Goal: Task Accomplishment & Management: Manage account settings

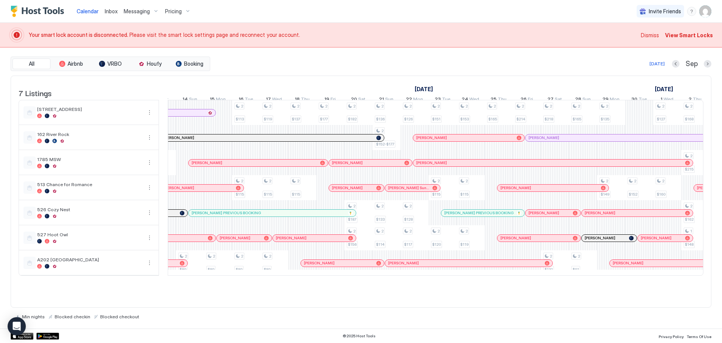
scroll to position [0, 429]
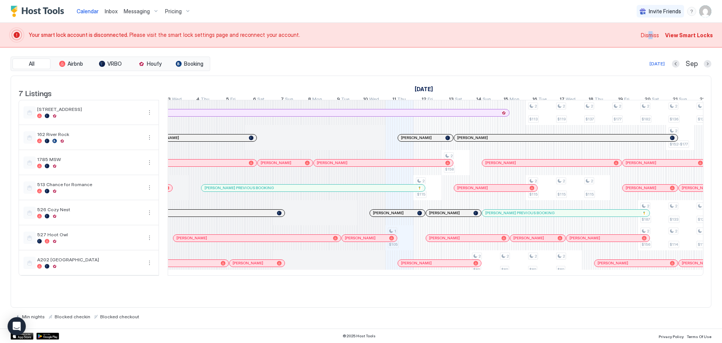
click at [653, 35] on span "Dismiss" at bounding box center [650, 35] width 18 height 8
click at [658, 35] on span "Dismiss" at bounding box center [650, 35] width 18 height 8
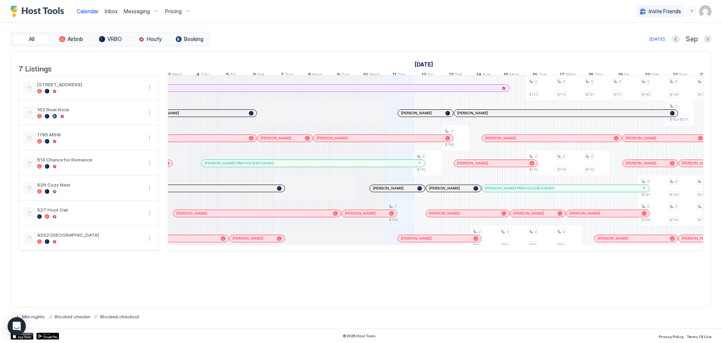
click at [705, 13] on img "User profile" at bounding box center [705, 11] width 12 height 12
click at [651, 41] on div "Settings" at bounding box center [663, 42] width 96 height 13
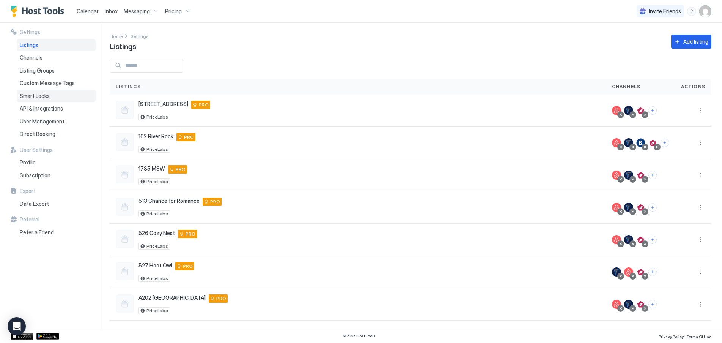
click at [42, 97] on span "Smart Locks" at bounding box center [35, 96] width 30 height 7
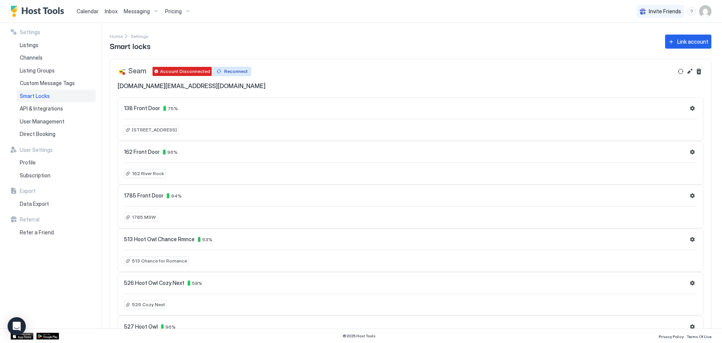
click at [232, 71] on div "Reconnect" at bounding box center [236, 71] width 24 height 7
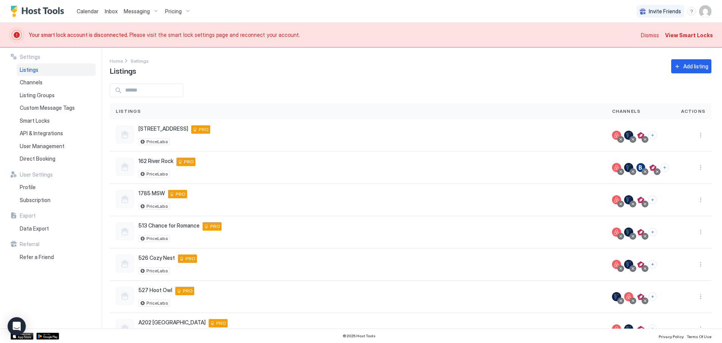
click at [92, 13] on span "Calendar" at bounding box center [88, 11] width 22 height 6
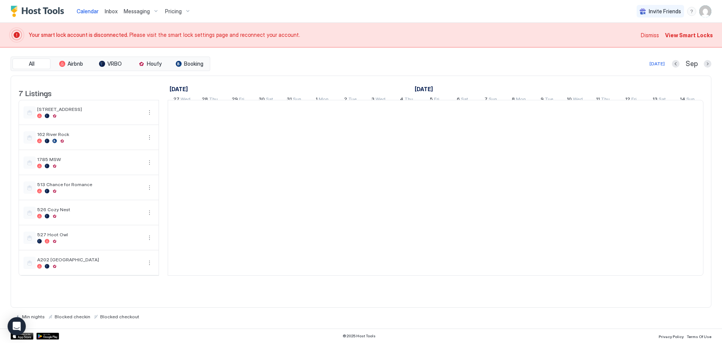
scroll to position [0, 421]
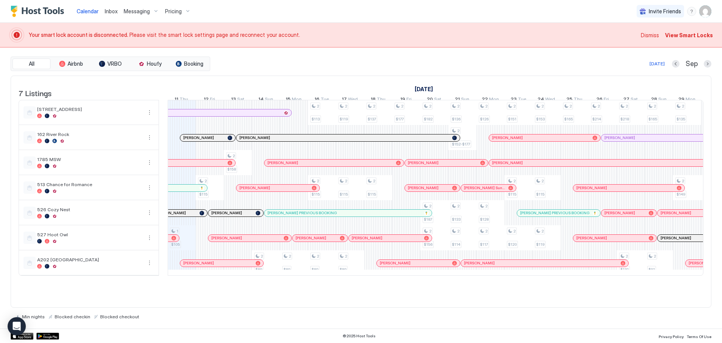
click at [651, 35] on span "Dismiss" at bounding box center [650, 35] width 18 height 8
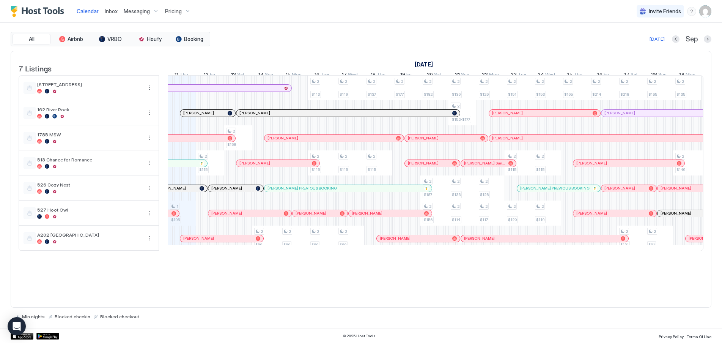
click at [704, 14] on img "User profile" at bounding box center [705, 11] width 12 height 12
click at [638, 40] on span "Settings" at bounding box center [637, 42] width 20 height 7
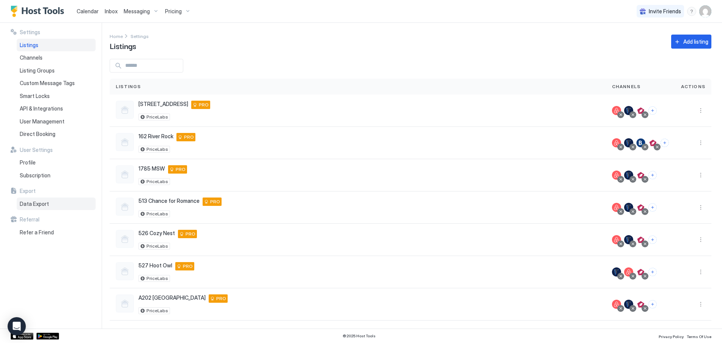
click at [39, 204] on span "Data Export" at bounding box center [34, 203] width 29 height 7
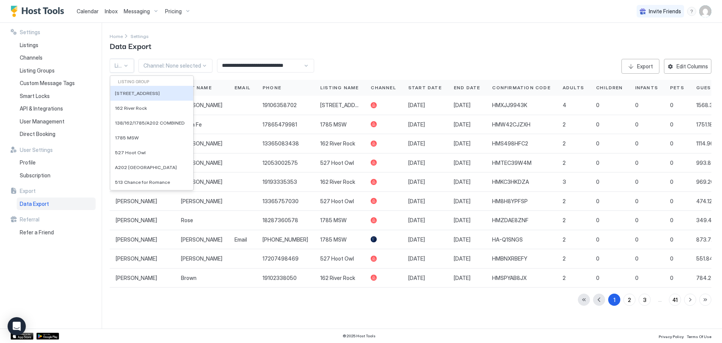
click at [123, 65] on span at bounding box center [123, 65] width 0 height 1
click at [137, 151] on span "527 Hoot Owl" at bounding box center [130, 152] width 31 height 6
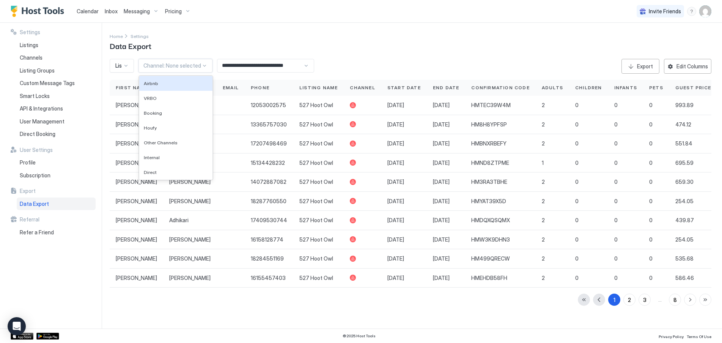
click at [190, 65] on div at bounding box center [172, 65] width 58 height 7
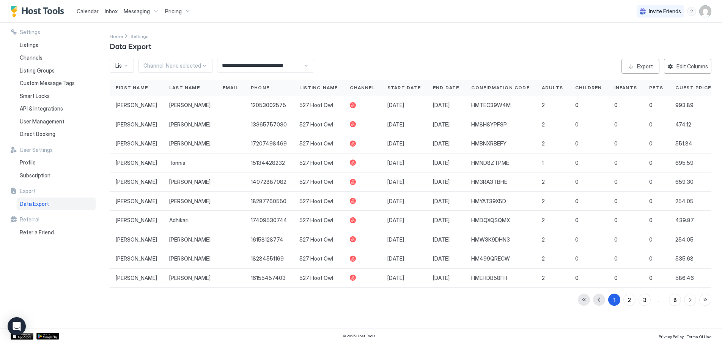
click at [241, 38] on div "Home Settings Data Export" at bounding box center [411, 41] width 602 height 19
click at [289, 66] on input "**********" at bounding box center [260, 65] width 86 height 13
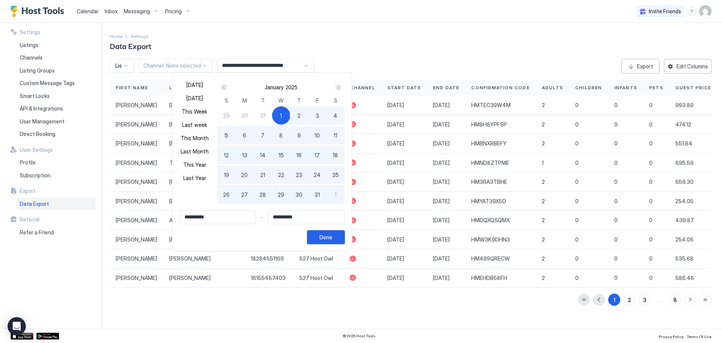
click at [227, 214] on input "**********" at bounding box center [218, 217] width 76 height 13
click at [339, 86] on div "Next" at bounding box center [338, 87] width 6 height 6
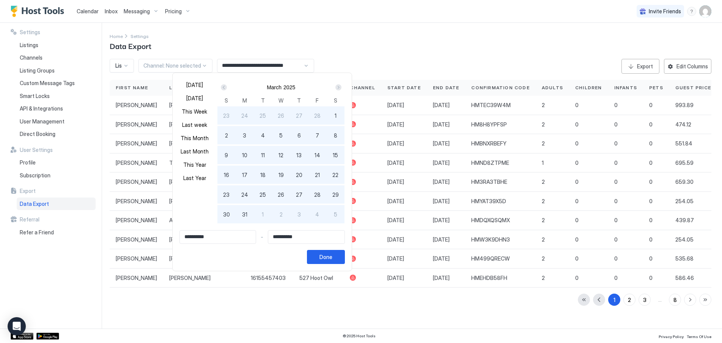
click at [339, 86] on div "Next" at bounding box center [338, 87] width 6 height 6
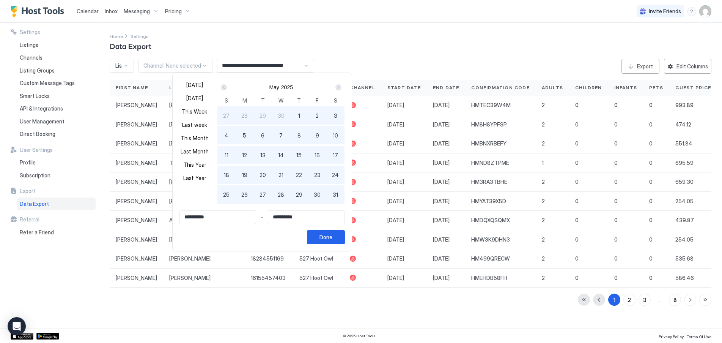
click at [339, 86] on div "Next" at bounding box center [338, 87] width 6 height 6
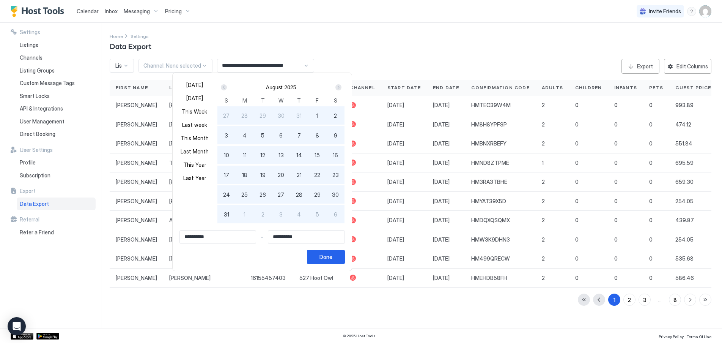
click at [316, 113] on div "1" at bounding box center [317, 115] width 18 height 18
type input "**********"
click at [228, 211] on span "31" at bounding box center [226, 214] width 5 height 8
type input "**********"
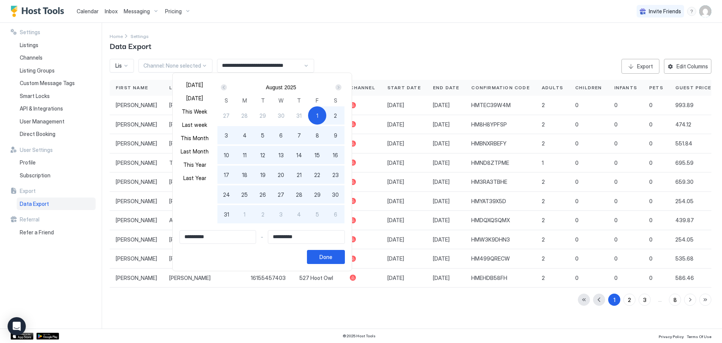
type input "**********"
click at [332, 257] on div "Done" at bounding box center [325, 257] width 13 height 8
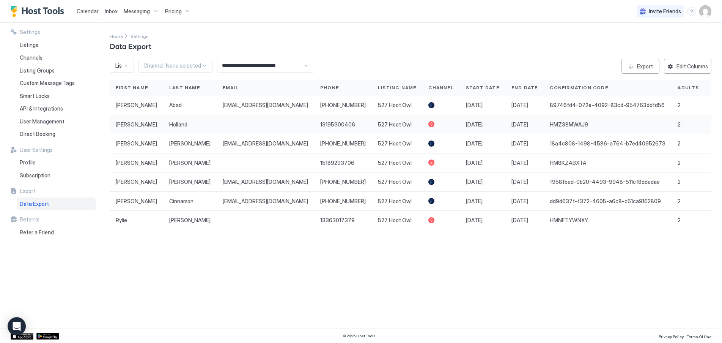
click at [428, 125] on div at bounding box center [431, 124] width 6 height 6
click at [690, 66] on div "Edit Columns" at bounding box center [691, 66] width 31 height 8
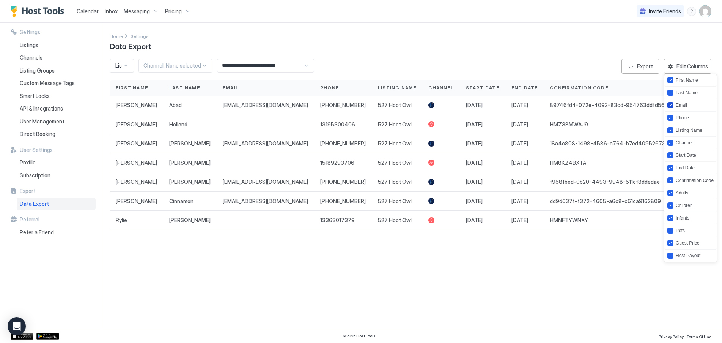
click at [673, 106] on div "Email" at bounding box center [677, 105] width 20 height 6
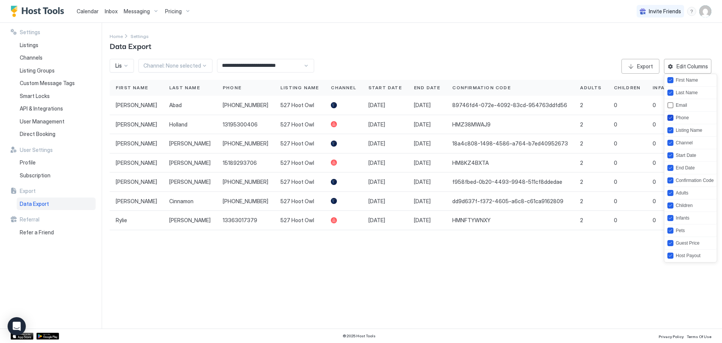
click at [672, 116] on icon "phone" at bounding box center [670, 117] width 5 height 5
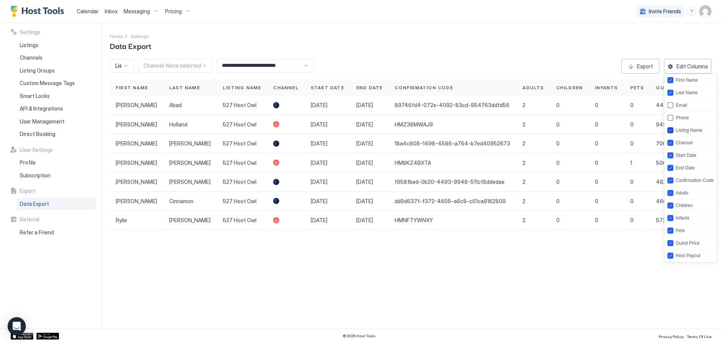
click at [668, 129] on icon "listing" at bounding box center [670, 130] width 5 height 5
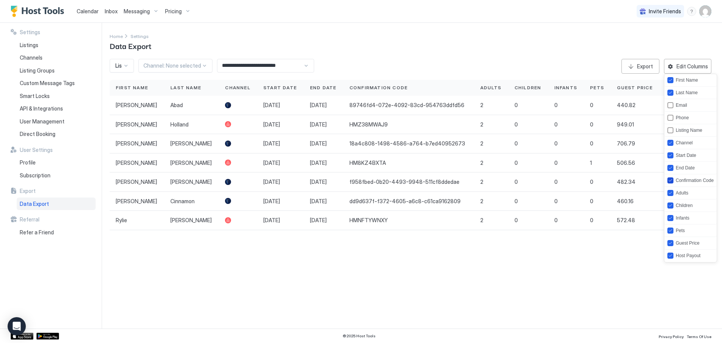
click at [668, 179] on icon "confirmationCode" at bounding box center [670, 180] width 5 height 5
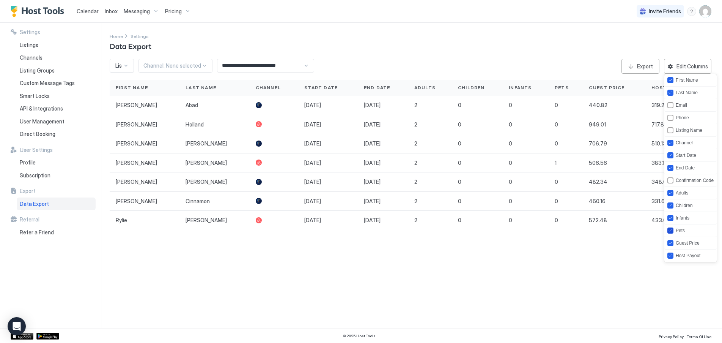
click at [671, 230] on icon "pets" at bounding box center [670, 230] width 5 height 5
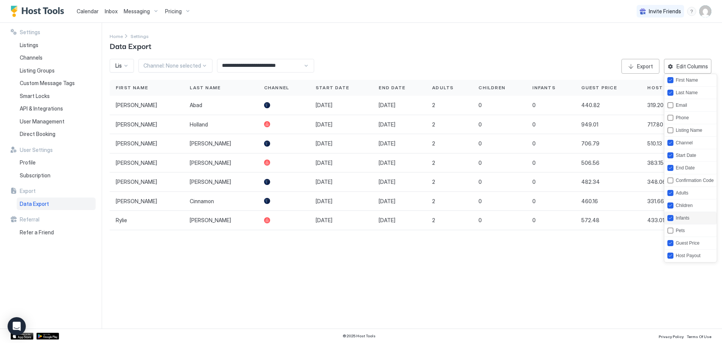
click at [671, 219] on icon "infants" at bounding box center [670, 217] width 5 height 5
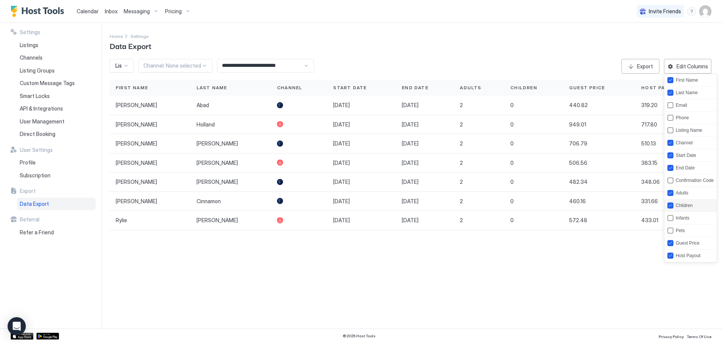
click at [671, 207] on icon "children" at bounding box center [670, 205] width 5 height 5
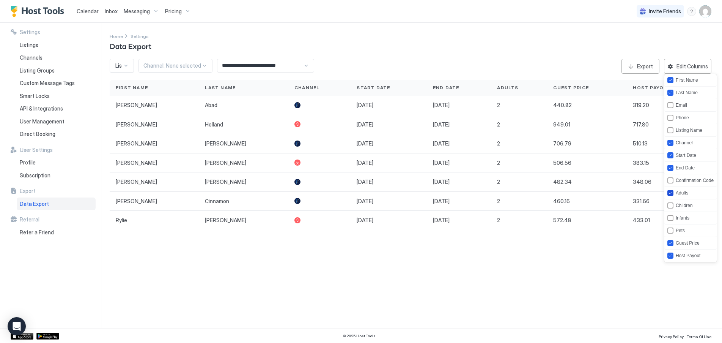
click at [671, 192] on icon "adults" at bounding box center [670, 192] width 5 height 5
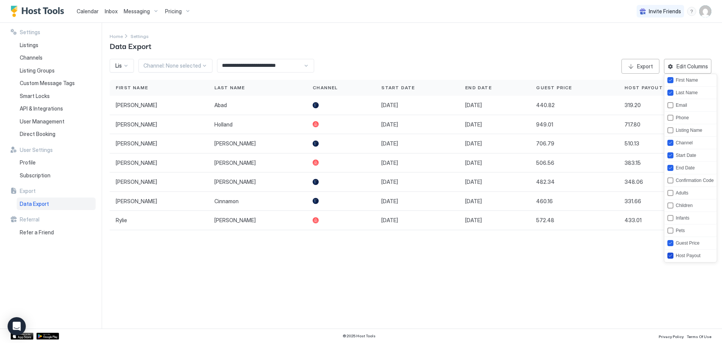
click at [669, 255] on icon "hostPayout" at bounding box center [670, 255] width 3 height 2
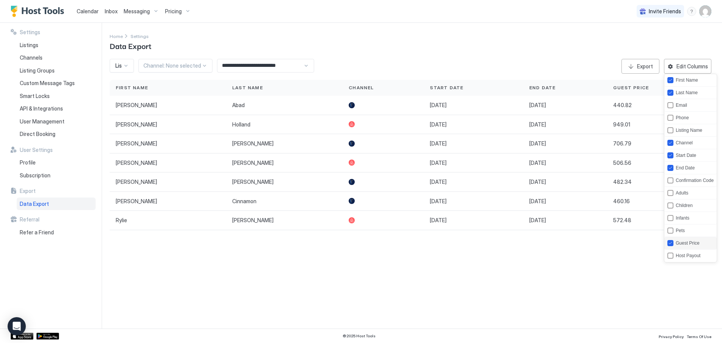
click at [673, 242] on icon "guestPrice" at bounding box center [670, 243] width 5 height 5
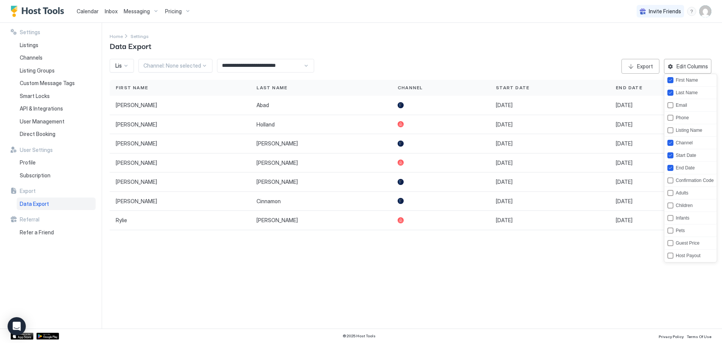
click at [608, 264] on div at bounding box center [361, 171] width 722 height 343
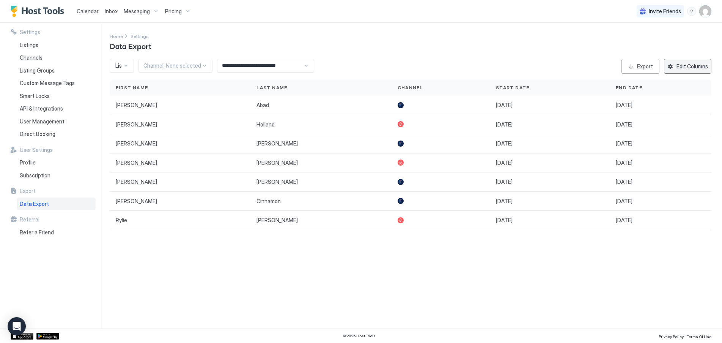
click at [686, 66] on div "Edit Columns" at bounding box center [691, 66] width 31 height 8
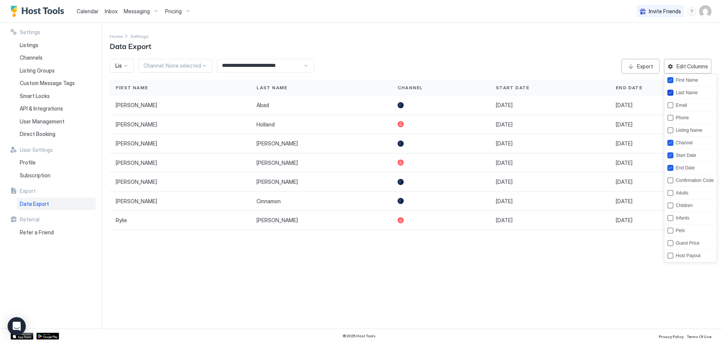
click at [672, 91] on icon "lastName" at bounding box center [670, 92] width 5 height 5
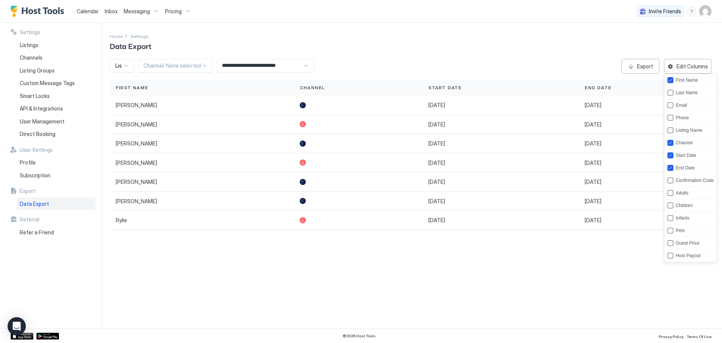
click at [473, 43] on div at bounding box center [361, 171] width 722 height 343
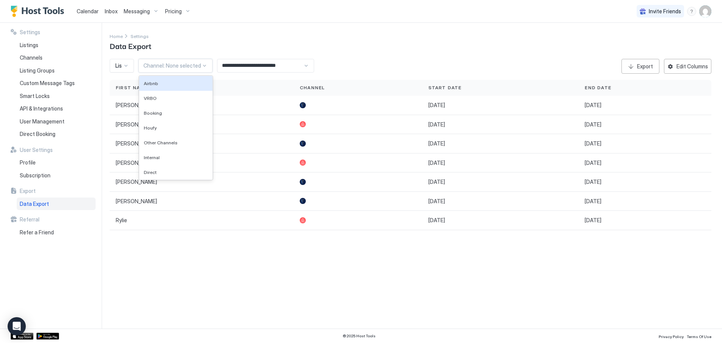
click at [203, 68] on div at bounding box center [204, 66] width 6 height 6
click at [225, 42] on div "Home Settings Data Export" at bounding box center [411, 41] width 602 height 19
click at [125, 67] on div at bounding box center [126, 66] width 6 height 6
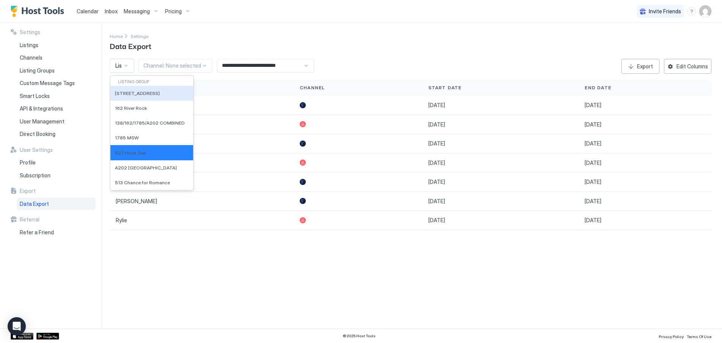
click at [138, 93] on span "[STREET_ADDRESS]" at bounding box center [137, 93] width 45 height 6
click at [129, 66] on div "Listing: 527 Hoot Owl (+1)" at bounding box center [122, 66] width 24 height 14
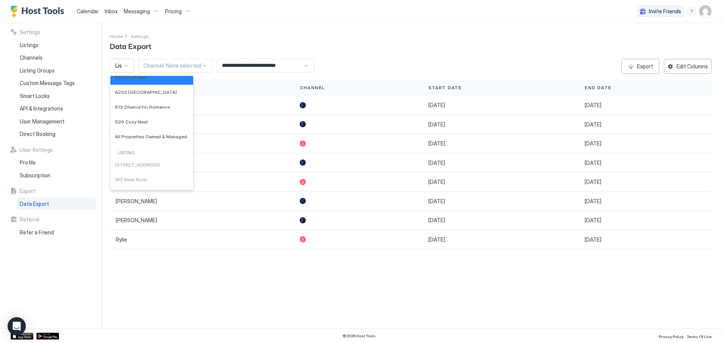
scroll to position [114, 0]
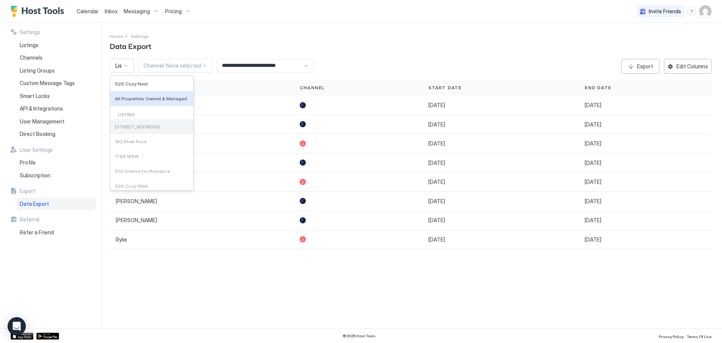
click at [130, 127] on span "[STREET_ADDRESS]" at bounding box center [137, 127] width 45 height 6
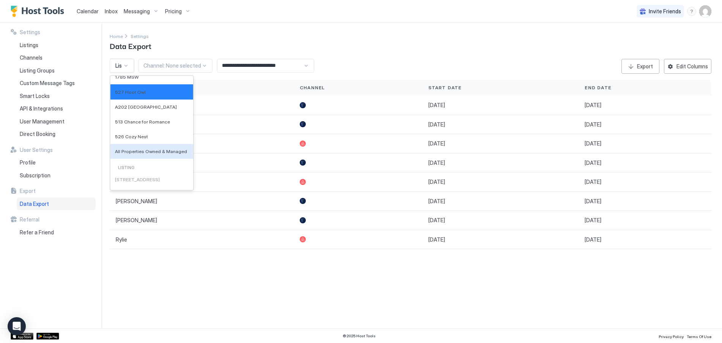
scroll to position [0, 0]
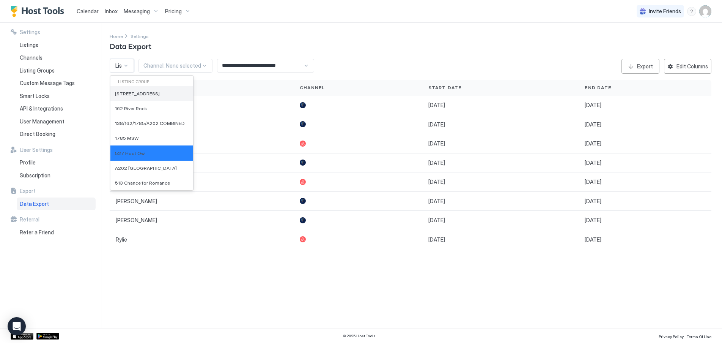
click at [136, 94] on span "[STREET_ADDRESS]" at bounding box center [137, 94] width 45 height 6
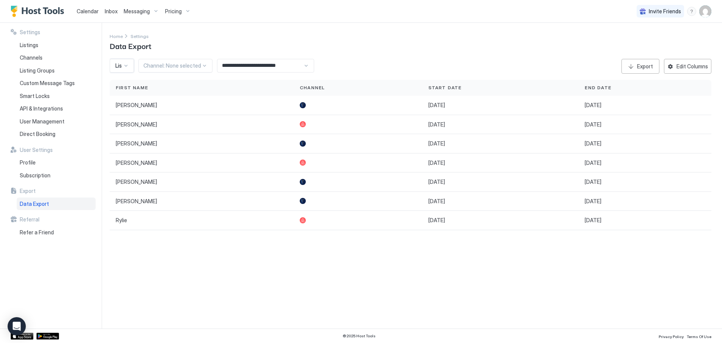
click at [130, 67] on div "Listing: 527 Hoot Owl" at bounding box center [122, 66] width 24 height 14
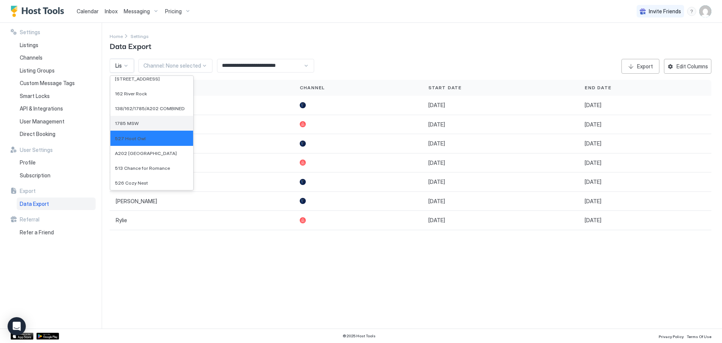
scroll to position [38, 0]
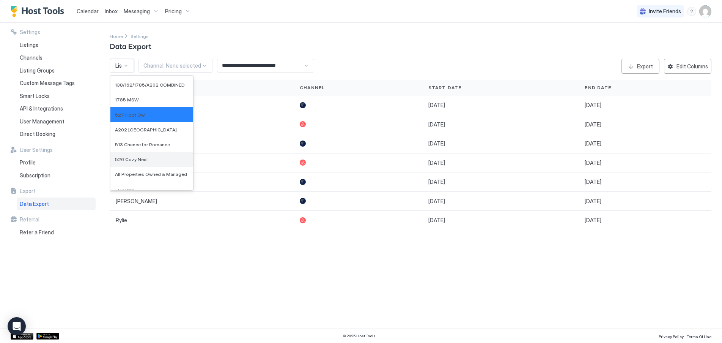
click at [135, 159] on span "526 Cozy Nest" at bounding box center [131, 159] width 33 height 6
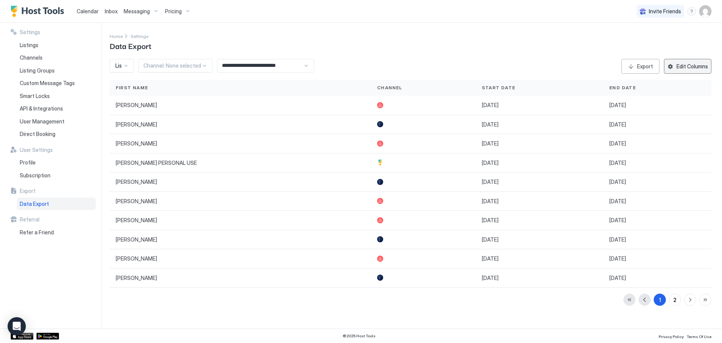
click at [696, 68] on div "Edit Columns" at bounding box center [691, 66] width 31 height 8
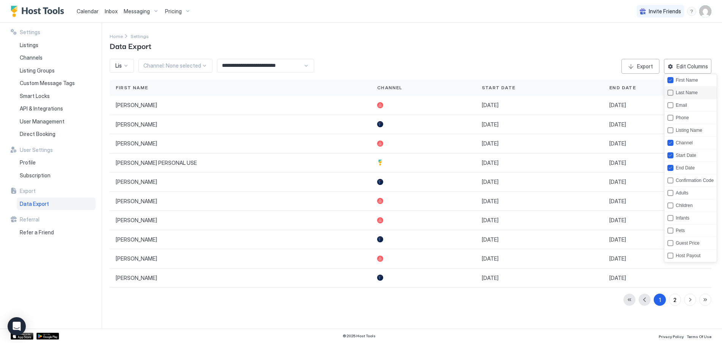
click at [670, 92] on div "lastName" at bounding box center [670, 93] width 6 height 6
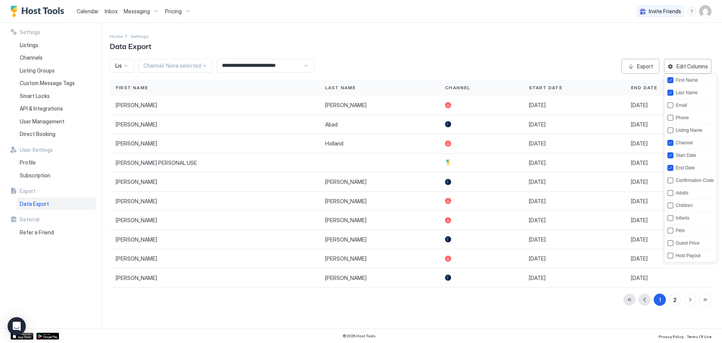
click at [543, 52] on div at bounding box center [361, 171] width 722 height 343
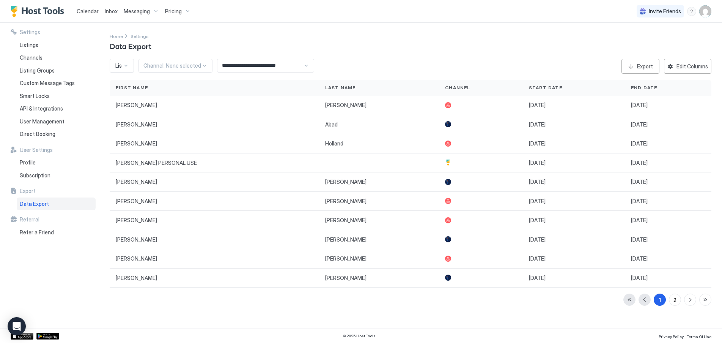
click at [126, 64] on div at bounding box center [126, 66] width 6 height 6
click at [135, 150] on span "526 Cozy Nest" at bounding box center [131, 150] width 33 height 6
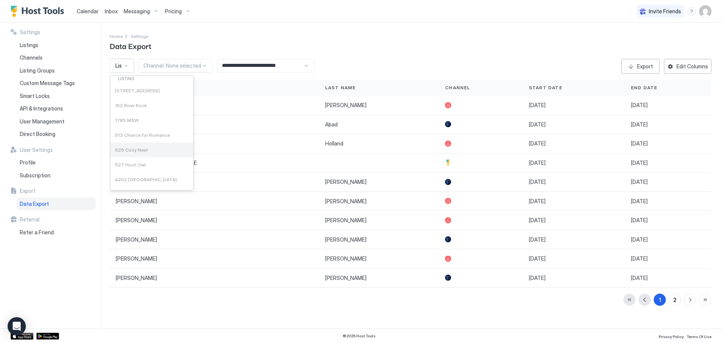
click at [135, 149] on span "526 Cozy Nest" at bounding box center [131, 150] width 33 height 6
click at [375, 49] on div "Home Settings Data Export" at bounding box center [411, 41] width 602 height 19
click at [208, 68] on div "Channel: None selected" at bounding box center [175, 66] width 74 height 14
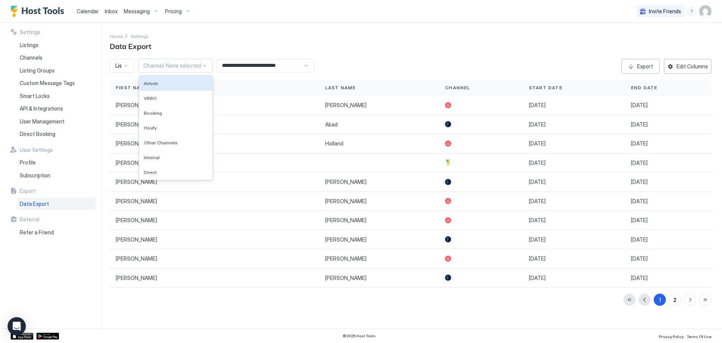
click at [218, 41] on div "Home Settings Data Export" at bounding box center [411, 41] width 602 height 19
click at [127, 66] on div at bounding box center [126, 66] width 6 height 6
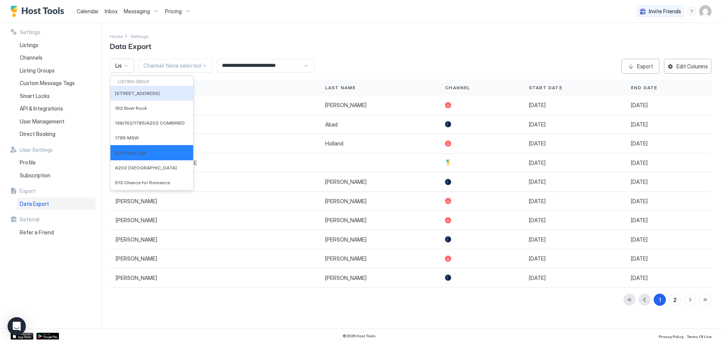
click at [511, 49] on div "Home Settings Data Export" at bounding box center [411, 41] width 602 height 19
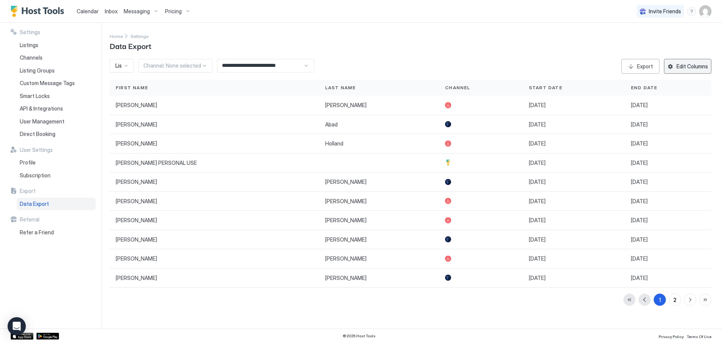
click at [693, 70] on button "Edit Columns" at bounding box center [687, 66] width 47 height 15
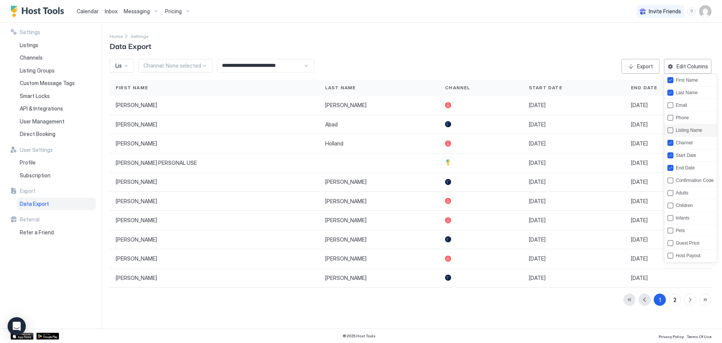
click at [671, 126] on div "Listing Name" at bounding box center [690, 130] width 52 height 13
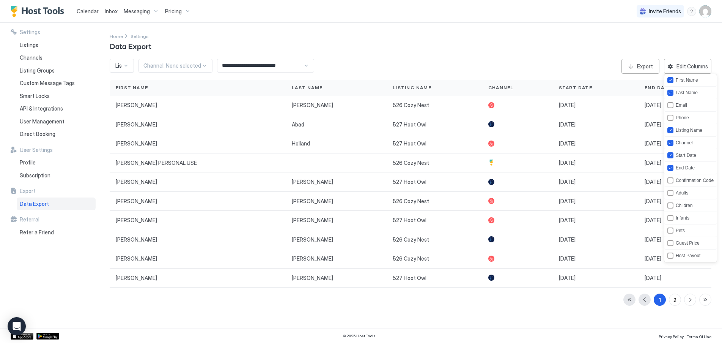
click at [578, 40] on div at bounding box center [361, 171] width 722 height 343
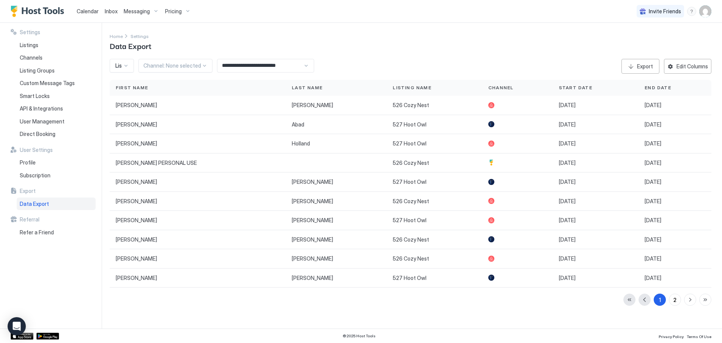
click at [130, 66] on div "Listing: 527 Hoot Owl (+1)" at bounding box center [122, 66] width 24 height 14
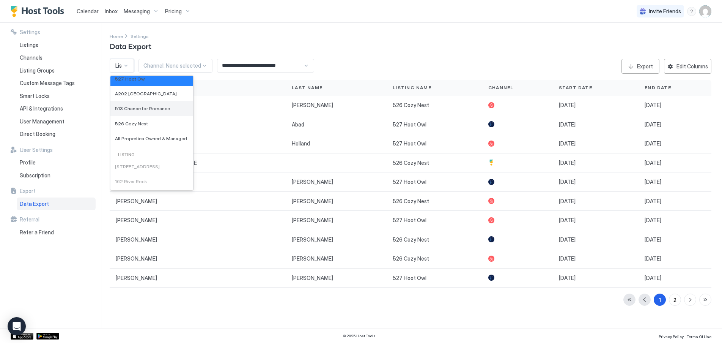
scroll to position [0, 0]
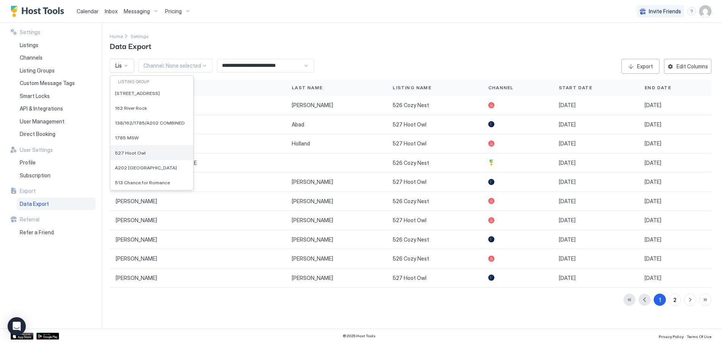
click at [133, 154] on span "527 Hoot Owl" at bounding box center [130, 153] width 31 height 6
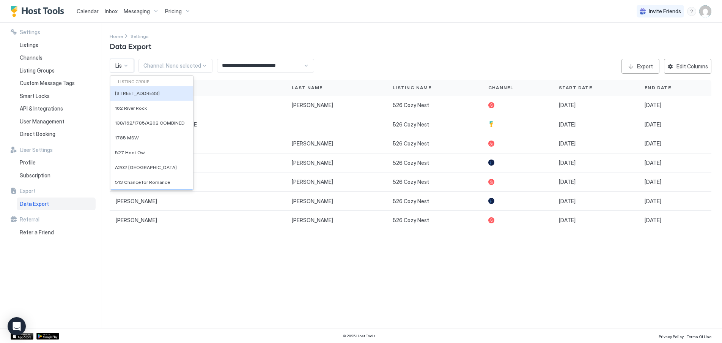
click at [129, 65] on div "Listing: 526 Cozy Nest" at bounding box center [122, 66] width 24 height 14
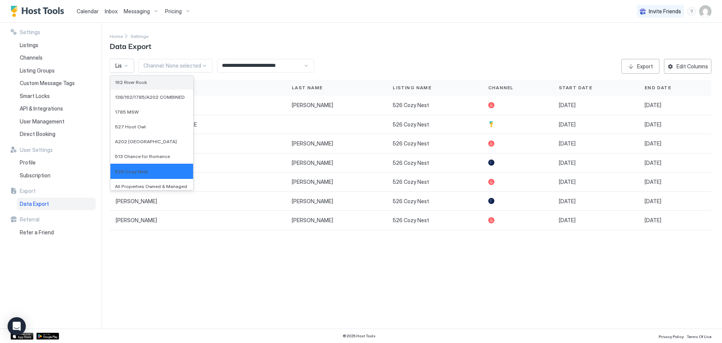
scroll to position [38, 0]
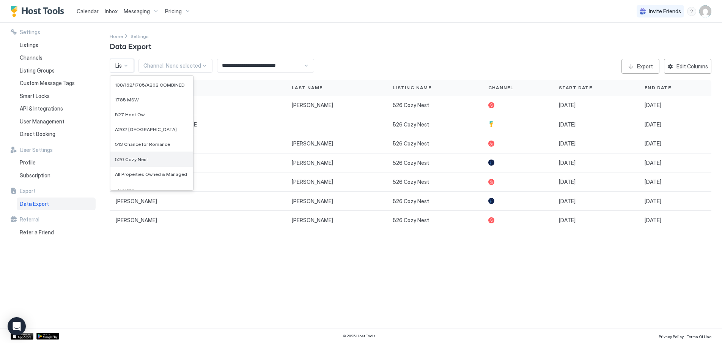
click at [138, 159] on span "526 Cozy Nest" at bounding box center [131, 159] width 33 height 6
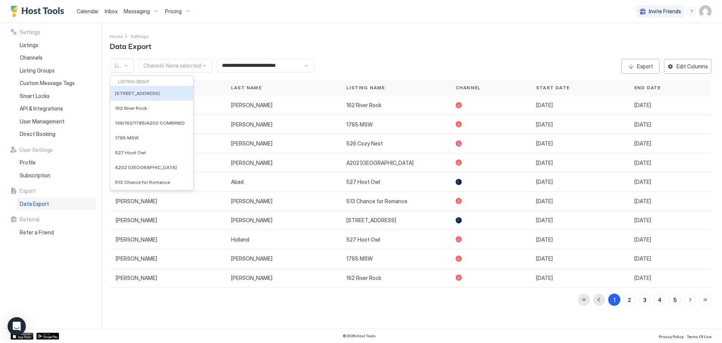
click at [129, 66] on div "Listing: None selected" at bounding box center [122, 66] width 24 height 14
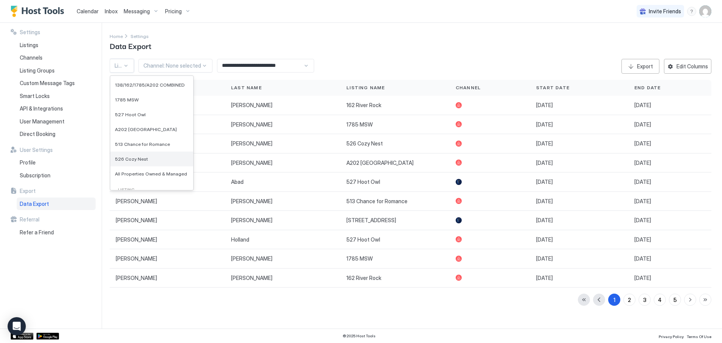
click at [142, 157] on span "526 Cozy Nest" at bounding box center [131, 159] width 33 height 6
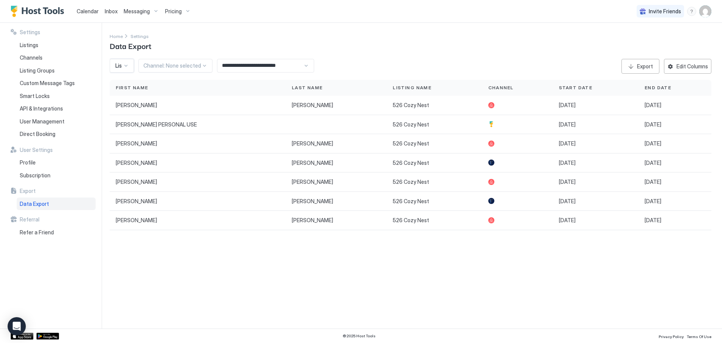
click at [130, 64] on div "Listing: 526 Cozy Nest" at bounding box center [122, 66] width 24 height 14
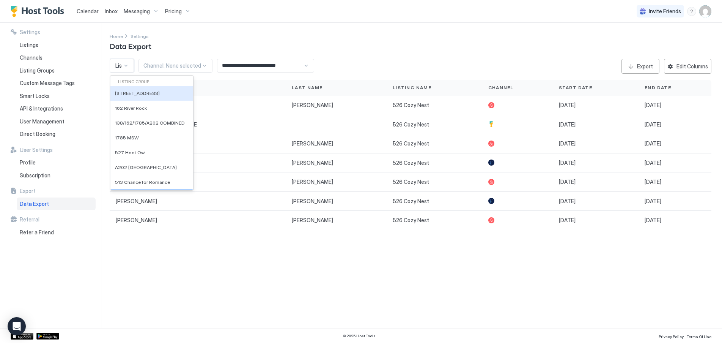
click at [135, 95] on span "[STREET_ADDRESS]" at bounding box center [137, 93] width 45 height 6
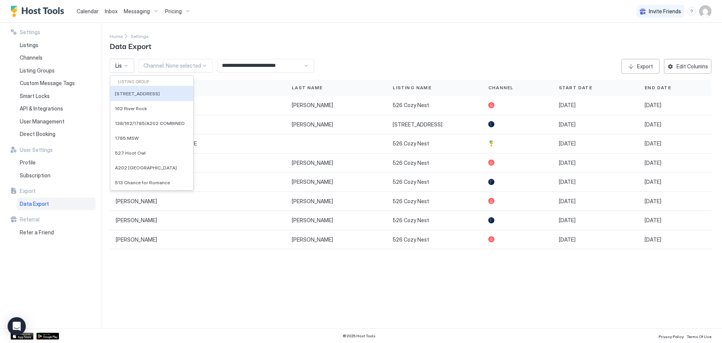
click at [128, 69] on div "Listing: 526 Cozy Nest (+1)" at bounding box center [122, 66] width 24 height 14
click at [132, 95] on span "[STREET_ADDRESS]" at bounding box center [137, 94] width 45 height 6
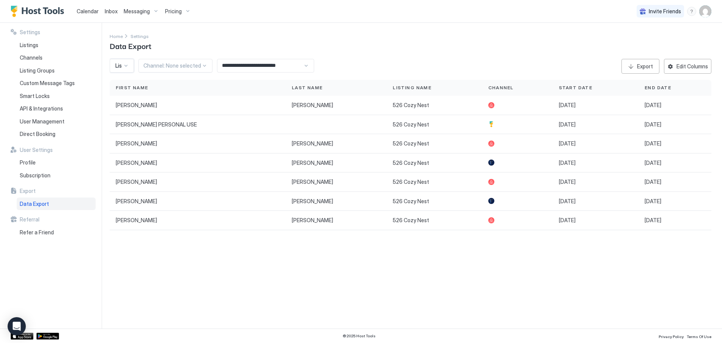
click at [128, 62] on div at bounding box center [126, 65] width 6 height 7
click at [130, 92] on span "[STREET_ADDRESS]" at bounding box center [137, 93] width 45 height 6
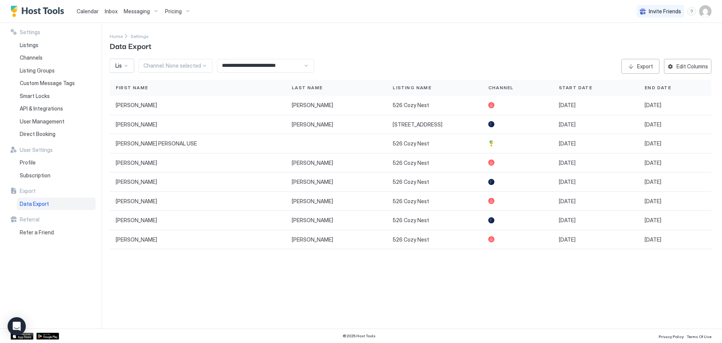
click at [127, 70] on div "Listing: 526 Cozy Nest (+1)" at bounding box center [122, 66] width 24 height 14
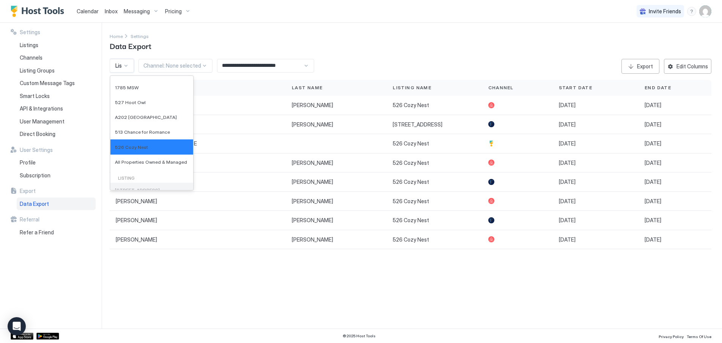
scroll to position [114, 0]
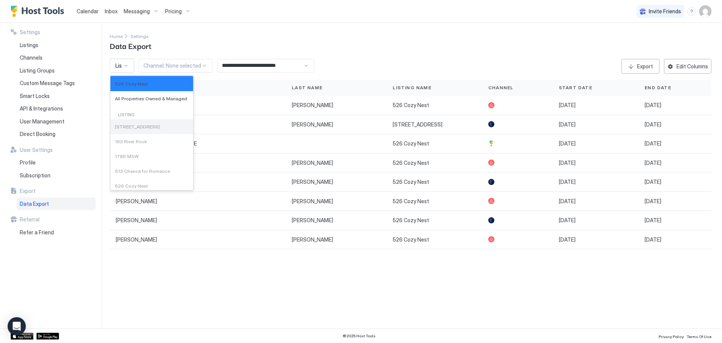
click at [133, 128] on span "[STREET_ADDRESS]" at bounding box center [137, 127] width 45 height 6
click at [133, 127] on span "[STREET_ADDRESS]" at bounding box center [137, 127] width 45 height 6
click at [133, 126] on span "[STREET_ADDRESS]" at bounding box center [137, 127] width 45 height 6
click at [369, 42] on div "Home Settings Data Export" at bounding box center [411, 41] width 602 height 19
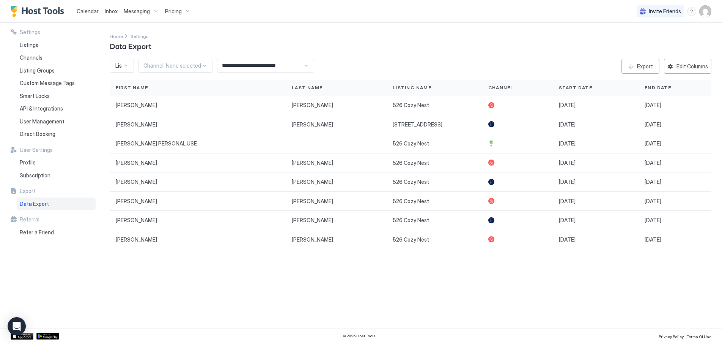
click at [93, 11] on span "Calendar" at bounding box center [88, 11] width 22 height 6
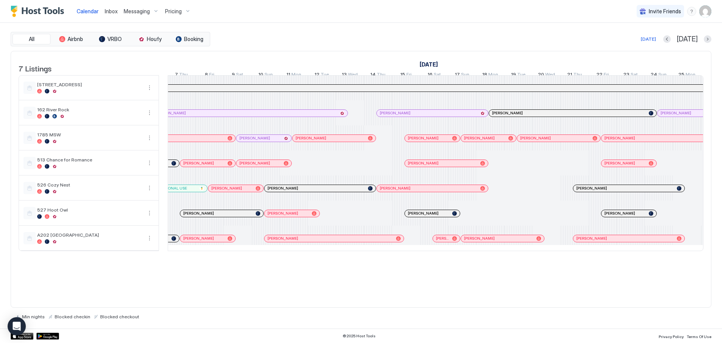
scroll to position [0, 122]
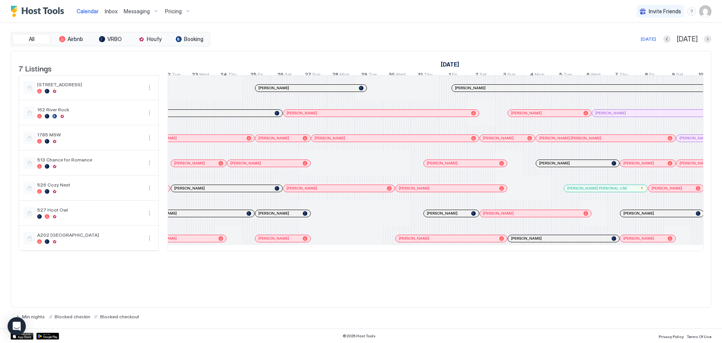
click at [707, 14] on img "User profile" at bounding box center [705, 11] width 12 height 12
click at [706, 9] on div at bounding box center [361, 171] width 722 height 343
click at [708, 11] on div at bounding box center [361, 171] width 722 height 343
click at [186, 11] on div "Pricing" at bounding box center [178, 11] width 32 height 13
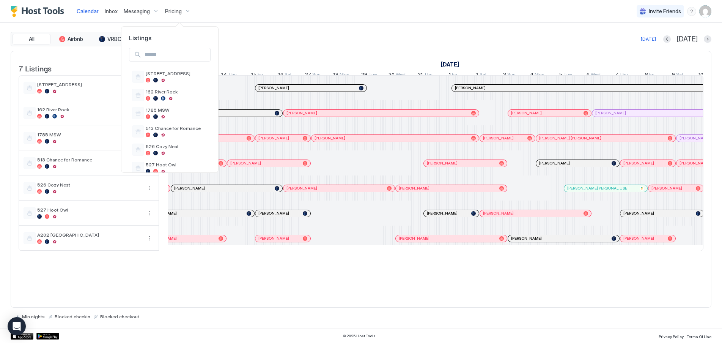
click at [264, 16] on div at bounding box center [361, 171] width 722 height 343
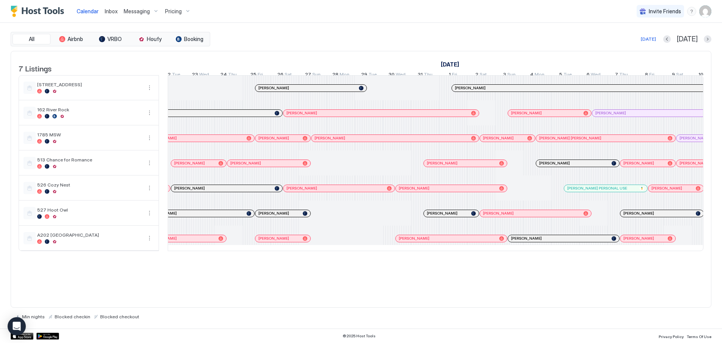
click at [705, 12] on img "User profile" at bounding box center [705, 11] width 12 height 12
click at [642, 44] on span "Settings" at bounding box center [637, 42] width 20 height 7
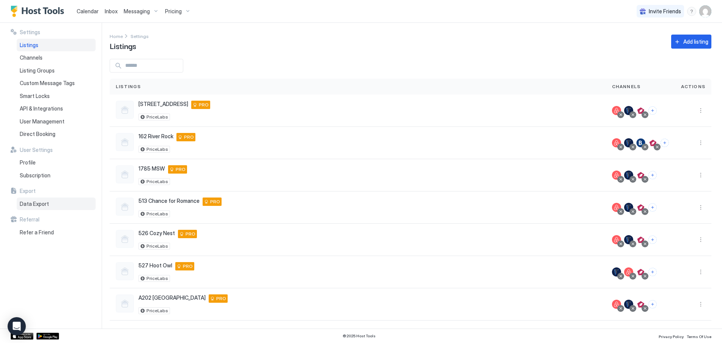
click at [39, 204] on span "Data Export" at bounding box center [34, 203] width 29 height 7
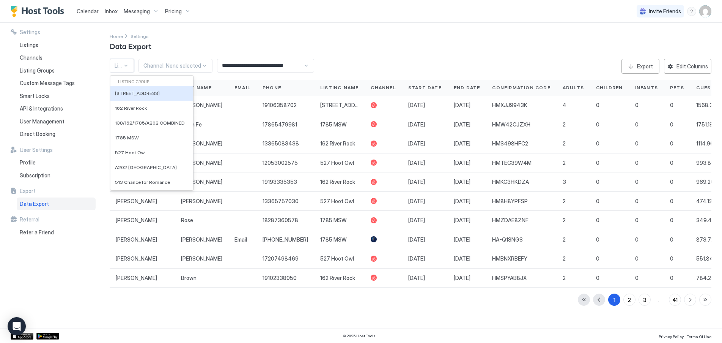
click at [125, 66] on div at bounding box center [126, 66] width 6 height 6
click at [133, 136] on span "1785 MSW" at bounding box center [127, 138] width 24 height 6
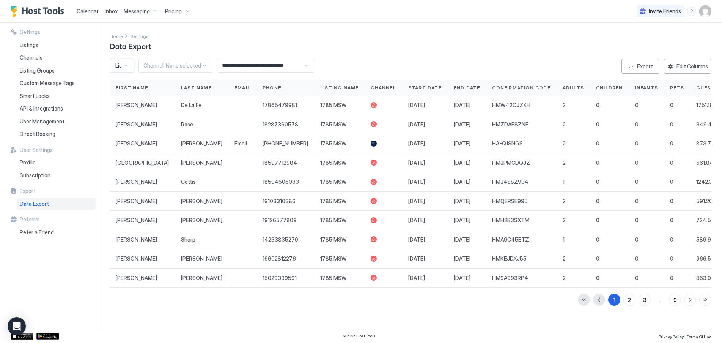
click at [302, 66] on div "**********" at bounding box center [265, 66] width 97 height 14
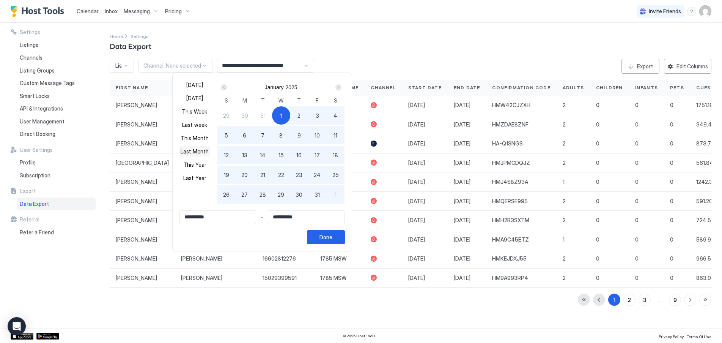
click at [200, 152] on button "Last Month" at bounding box center [194, 151] width 30 height 10
type input "**********"
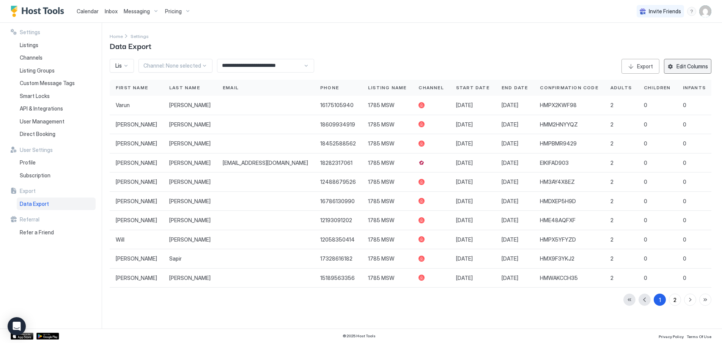
click at [707, 68] on div "Edit Columns" at bounding box center [691, 66] width 31 height 8
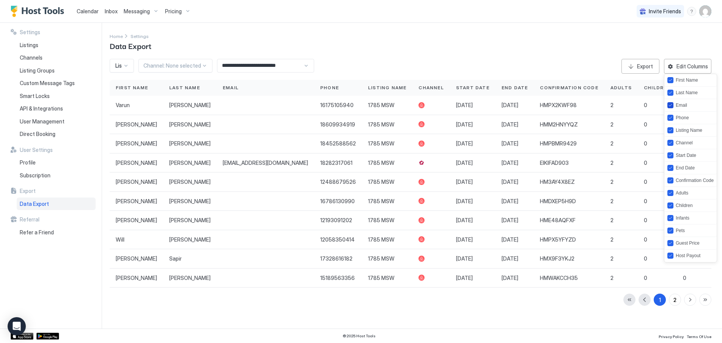
click at [673, 105] on div "email" at bounding box center [670, 105] width 6 height 6
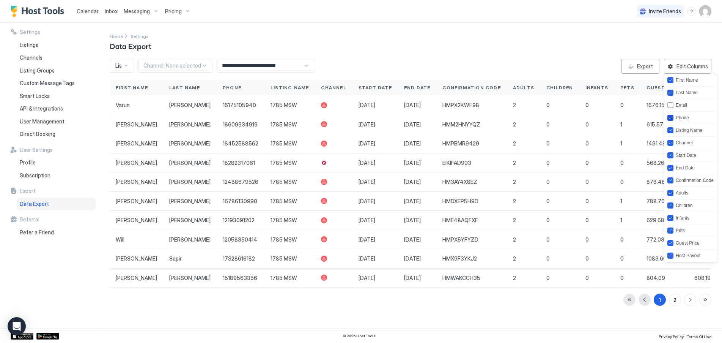
click at [672, 115] on icon "phone" at bounding box center [670, 117] width 5 height 5
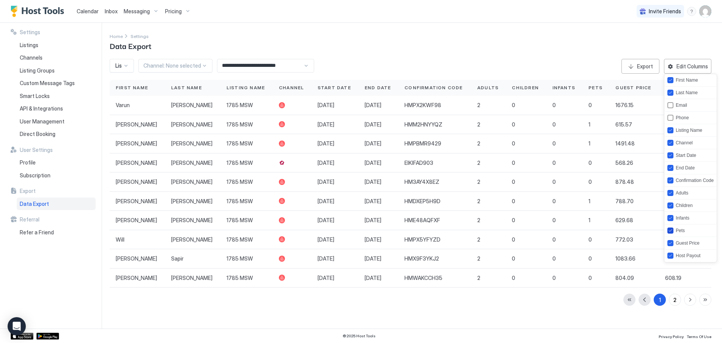
click at [671, 230] on icon "pets" at bounding box center [670, 230] width 3 height 2
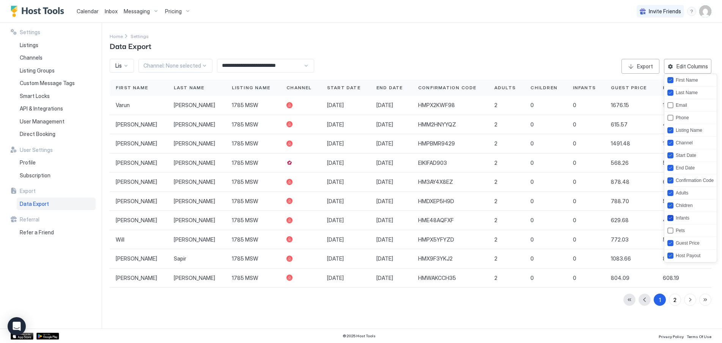
click at [671, 218] on icon "infants" at bounding box center [670, 217] width 5 height 5
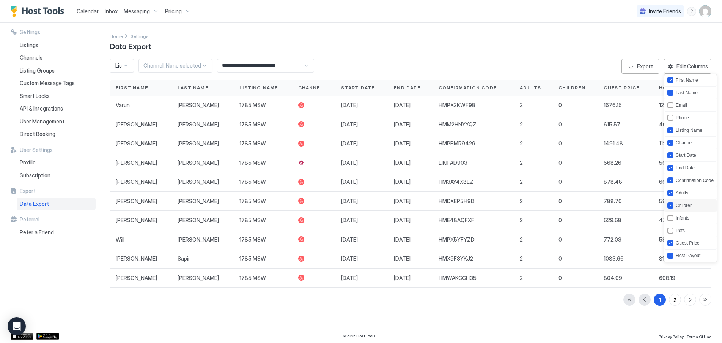
click at [671, 206] on icon "children" at bounding box center [670, 205] width 5 height 5
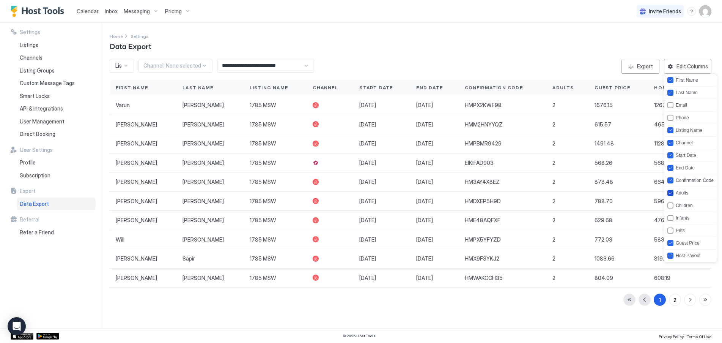
click at [672, 192] on icon "adults" at bounding box center [670, 192] width 5 height 5
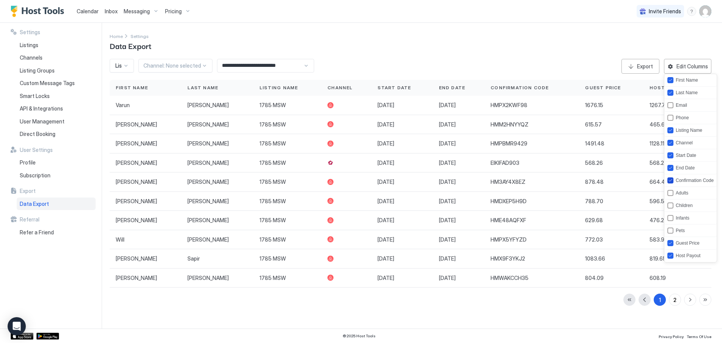
click at [671, 182] on icon "confirmationCode" at bounding box center [670, 180] width 5 height 5
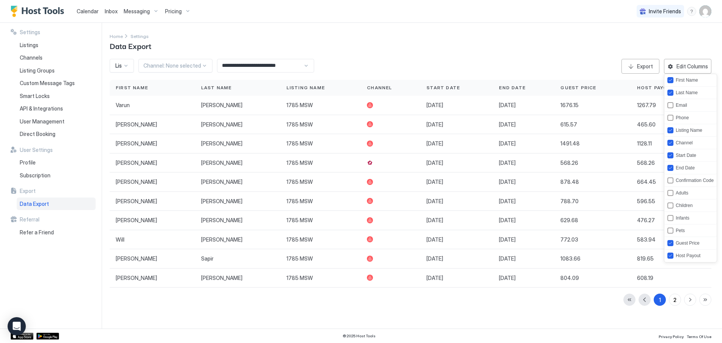
click at [528, 44] on div at bounding box center [361, 171] width 722 height 343
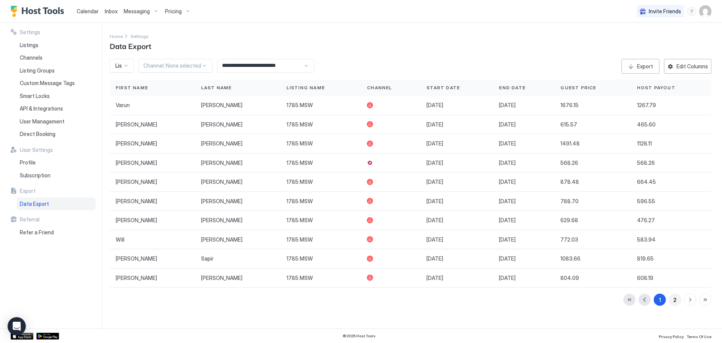
click at [675, 301] on div "2" at bounding box center [674, 300] width 3 height 8
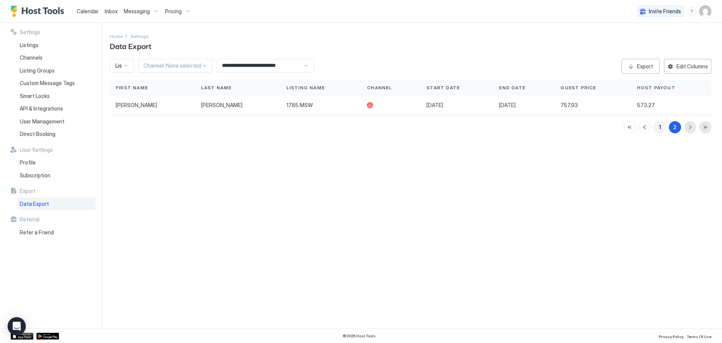
click at [660, 130] on div "1" at bounding box center [660, 127] width 2 height 8
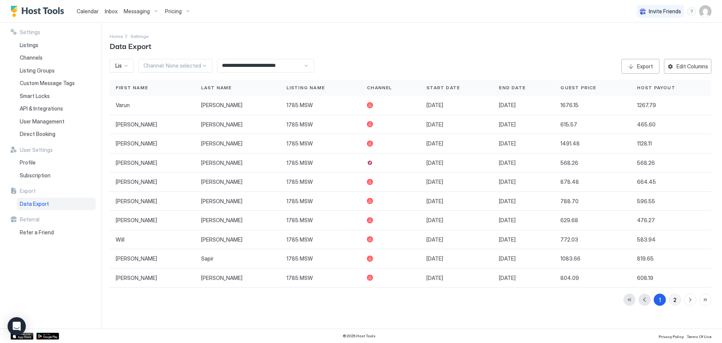
click at [675, 300] on div "2" at bounding box center [674, 300] width 3 height 8
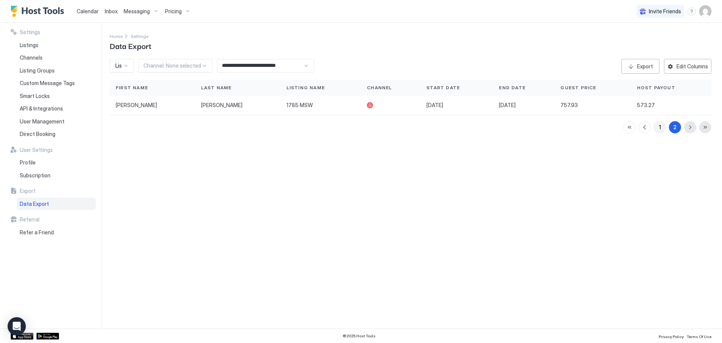
click at [662, 129] on button "1" at bounding box center [660, 127] width 12 height 12
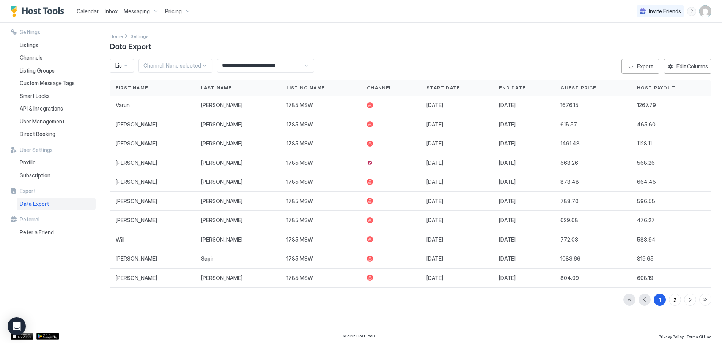
click at [84, 12] on span "Calendar" at bounding box center [88, 11] width 22 height 6
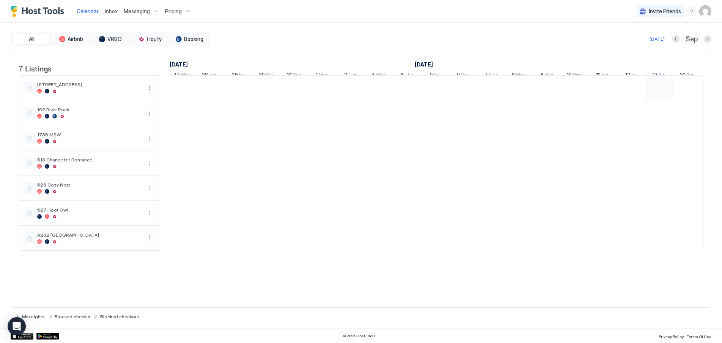
scroll to position [0, 421]
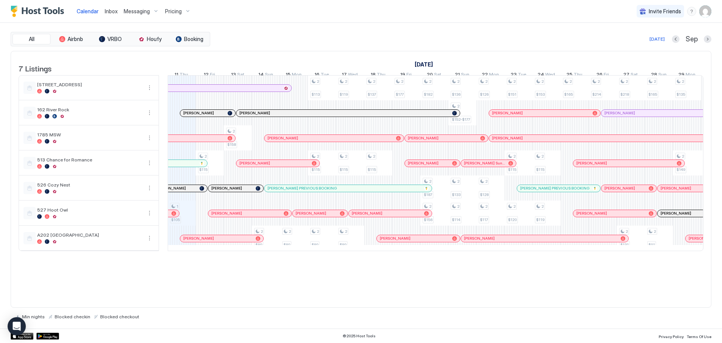
click at [180, 13] on span "Pricing" at bounding box center [173, 11] width 17 height 7
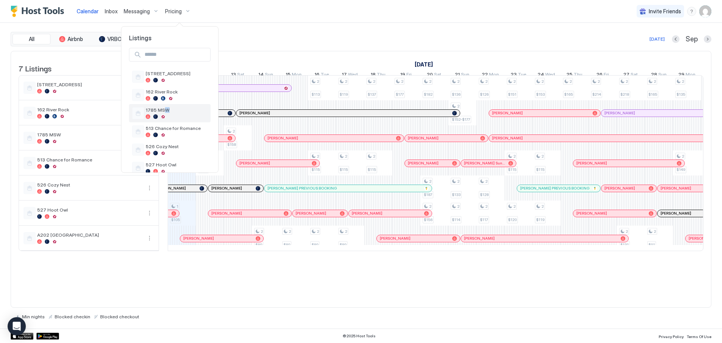
click at [164, 109] on span "1785 MSW" at bounding box center [177, 110] width 62 height 6
click at [150, 113] on div "1785 MSW" at bounding box center [177, 113] width 62 height 12
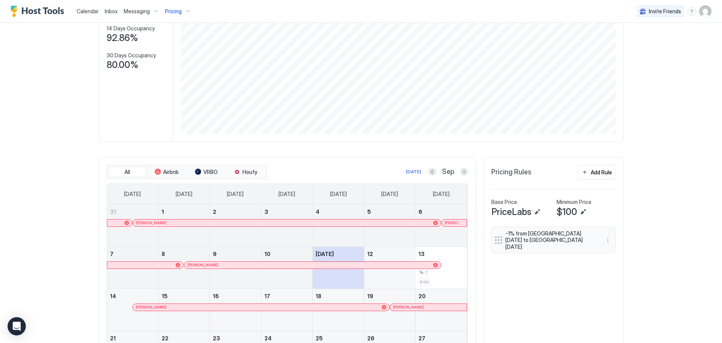
scroll to position [114, 0]
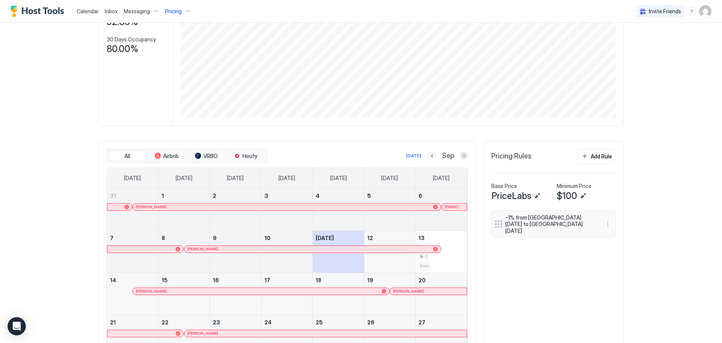
click at [428, 156] on button "Previous month" at bounding box center [432, 156] width 8 height 8
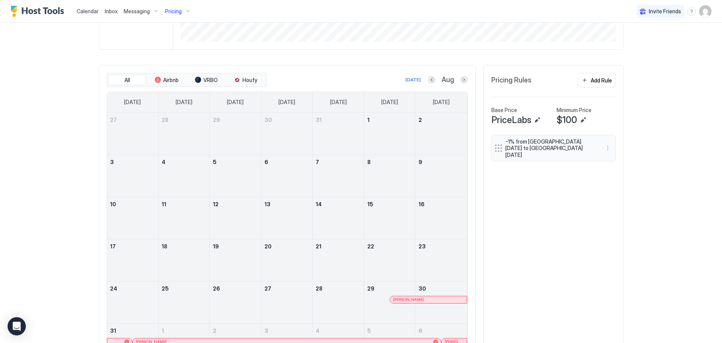
scroll to position [242, 0]
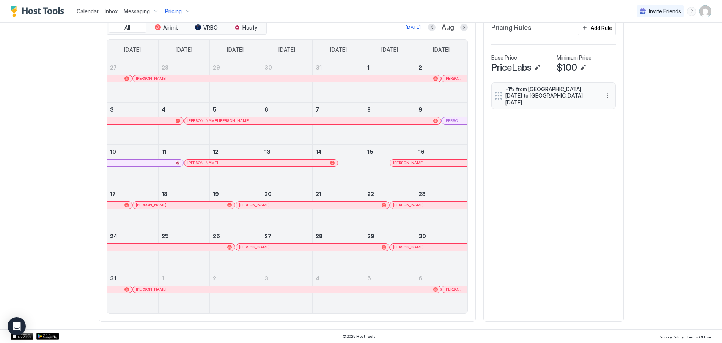
click at [132, 165] on div at bounding box center [135, 163] width 6 height 6
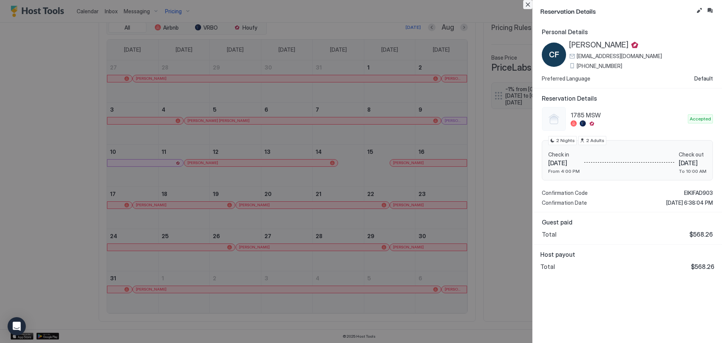
click at [529, 5] on button "Close" at bounding box center [527, 4] width 9 height 9
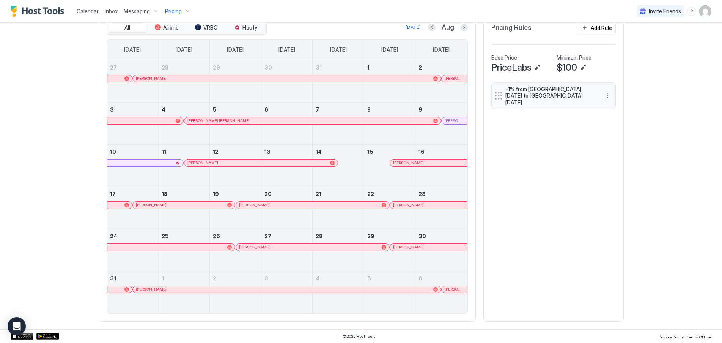
click at [450, 120] on div at bounding box center [453, 121] width 6 height 6
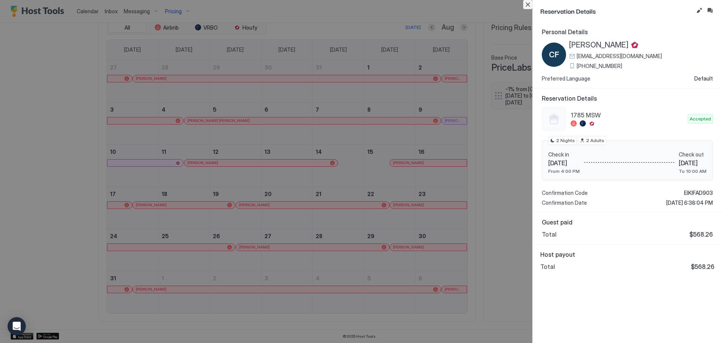
click at [528, 6] on button "Close" at bounding box center [527, 4] width 9 height 9
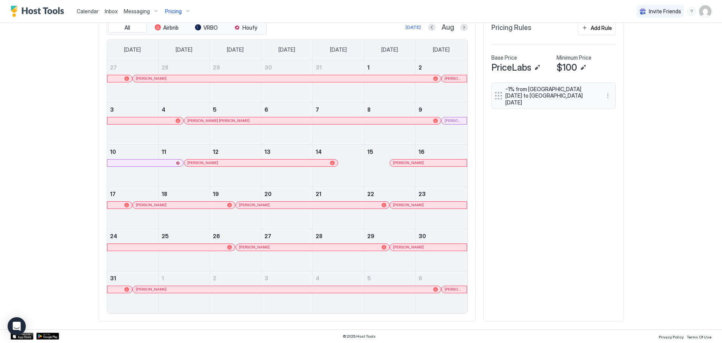
click at [186, 11] on div "Pricing" at bounding box center [178, 11] width 32 height 13
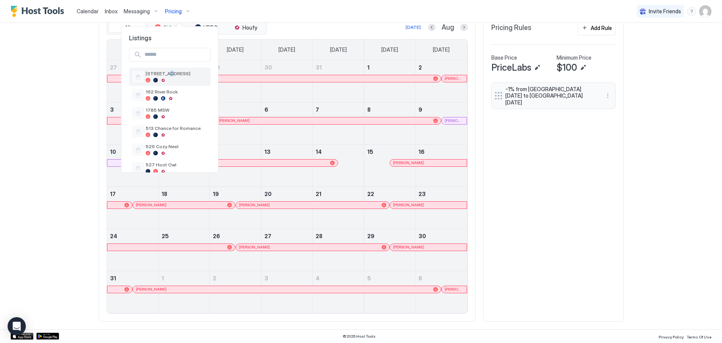
click at [165, 75] on span "[STREET_ADDRESS]" at bounding box center [177, 74] width 62 height 6
click at [159, 73] on span "[STREET_ADDRESS]" at bounding box center [177, 74] width 62 height 6
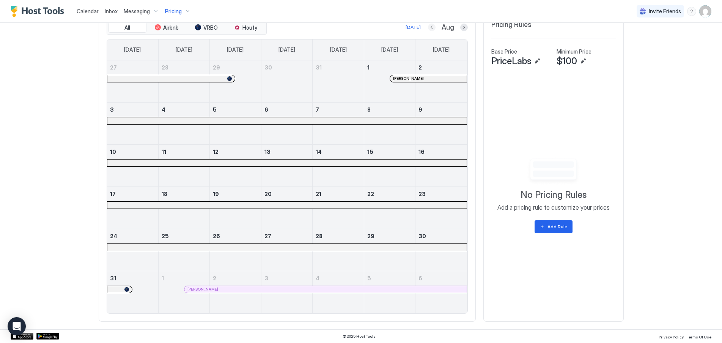
click at [428, 27] on button "Previous month" at bounding box center [432, 28] width 8 height 8
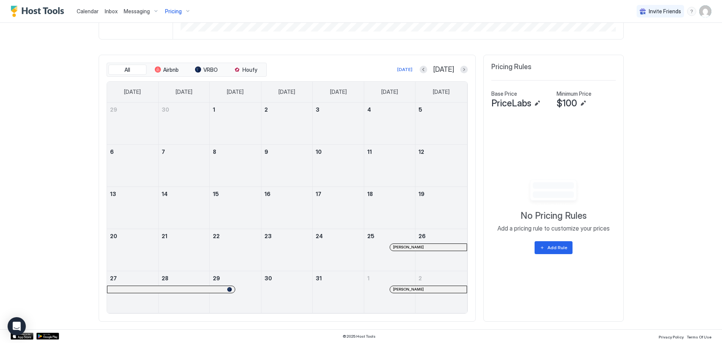
scroll to position [200, 0]
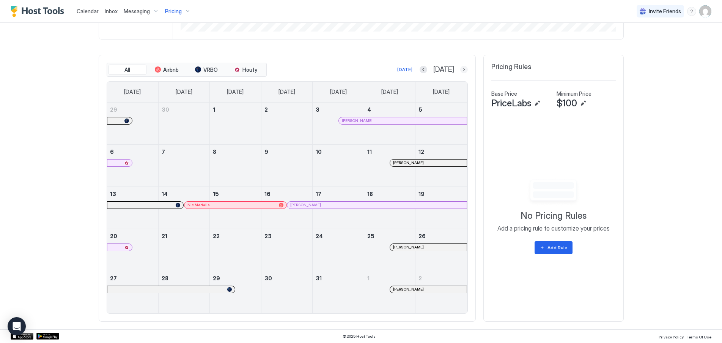
click at [461, 69] on button "Next month" at bounding box center [464, 70] width 8 height 8
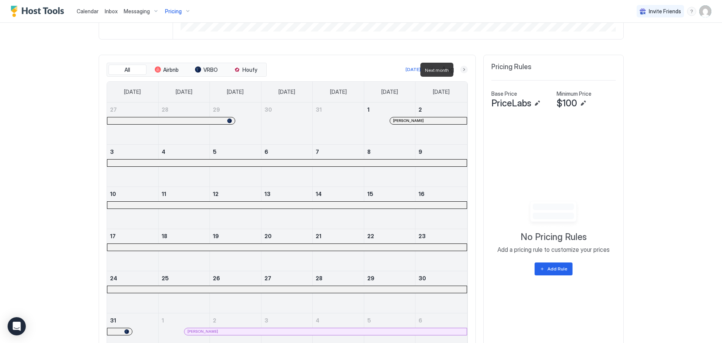
click at [461, 70] on button "Next month" at bounding box center [464, 70] width 8 height 8
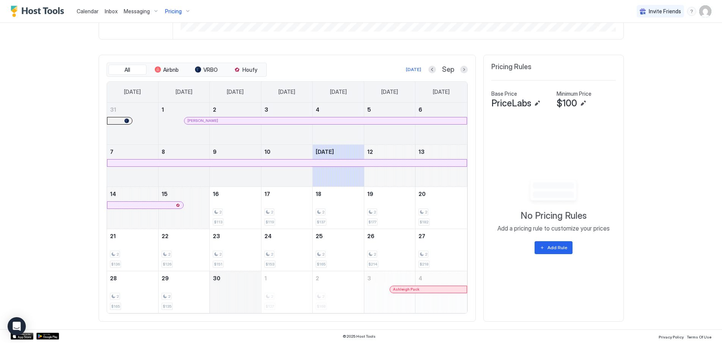
click at [90, 9] on span "Calendar" at bounding box center [88, 11] width 22 height 6
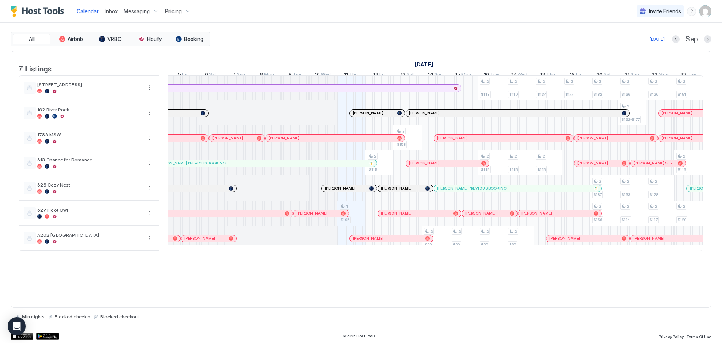
scroll to position [0, 248]
